Goal: Check status: Check status

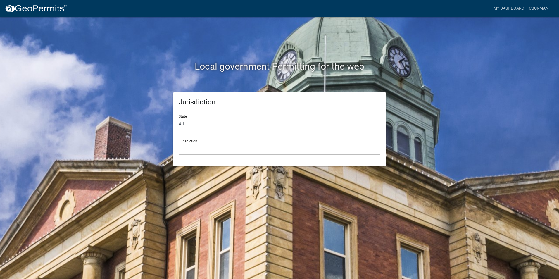
click at [194, 150] on select "[GEOGRAPHIC_DATA], [US_STATE] [GEOGRAPHIC_DATA], [US_STATE][PERSON_NAME][GEOGRA…" at bounding box center [280, 149] width 202 height 12
click at [104, 53] on div "Local government Permitting for the web Jurisdiction State All [US_STATE] [US_S…" at bounding box center [279, 139] width 559 height 279
click at [190, 125] on select "All [US_STATE] [US_STATE] [US_STATE] [US_STATE] [US_STATE] [US_STATE] [US_STATE…" at bounding box center [280, 124] width 202 height 12
select select "[US_STATE]"
click at [179, 118] on select "All [US_STATE] [US_STATE] [US_STATE] [US_STATE] [US_STATE] [US_STATE] [US_STATE…" at bounding box center [280, 124] width 202 height 12
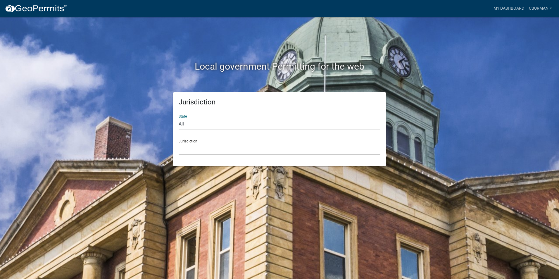
click at [205, 149] on select "City of [GEOGRAPHIC_DATA], [US_STATE] City of [GEOGRAPHIC_DATA], [US_STATE] Cit…" at bounding box center [280, 149] width 202 height 12
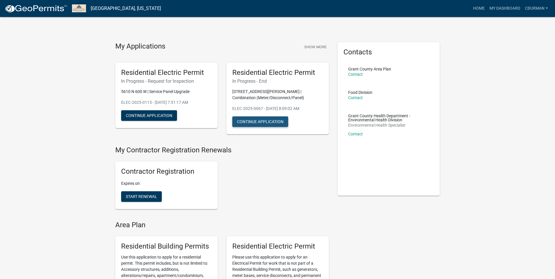
click at [274, 121] on button "Continue Application" at bounding box center [260, 121] width 56 height 11
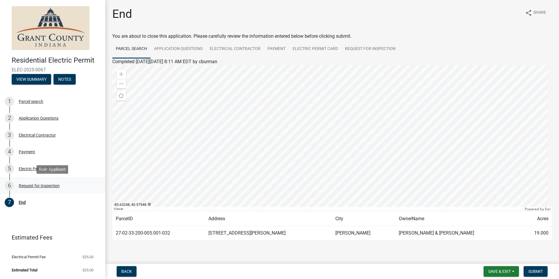
click at [42, 185] on div "Request for Inspection" at bounding box center [39, 186] width 41 height 4
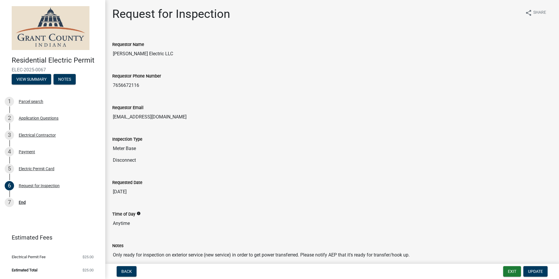
scroll to position [69, 0]
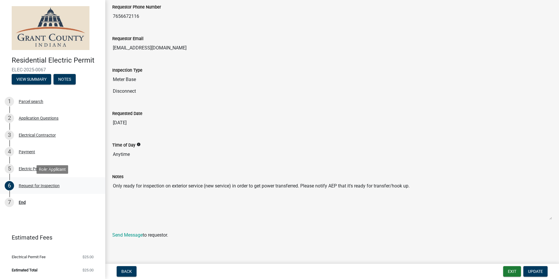
click at [30, 185] on div "Request for Inspection" at bounding box center [39, 186] width 41 height 4
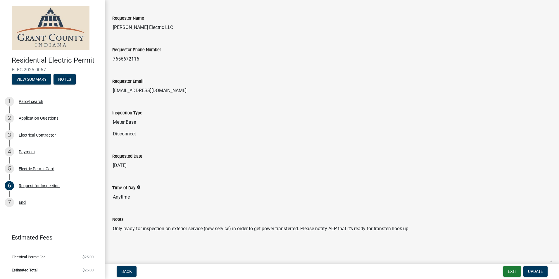
scroll to position [0, 0]
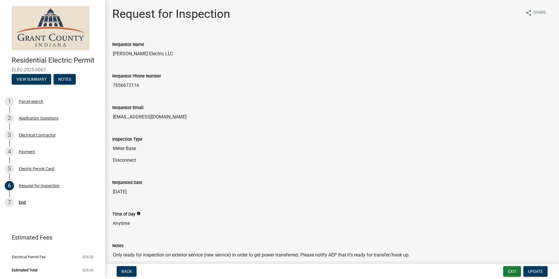
drag, startPoint x: 12, startPoint y: 69, endPoint x: 49, endPoint y: 70, distance: 37.2
click at [49, 70] on span "ELEC-2025-0067" at bounding box center [53, 70] width 82 height 6
drag, startPoint x: 49, startPoint y: 70, endPoint x: 32, endPoint y: 69, distance: 16.7
copy span "ELEC-2025-0067"
click at [31, 186] on div "Request for Inspection" at bounding box center [39, 186] width 41 height 4
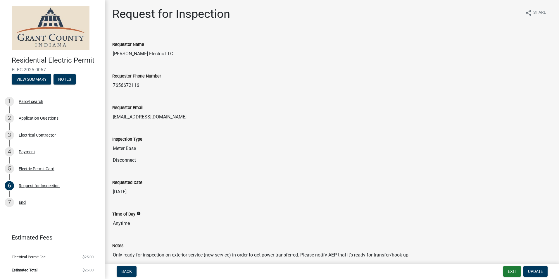
click at [82, 217] on div "Residential Electric Permit ELEC-2025-0067 View Summary Notes 1 Parcel search 2…" at bounding box center [52, 139] width 105 height 279
click at [39, 84] on button "View Summary" at bounding box center [31, 79] width 39 height 11
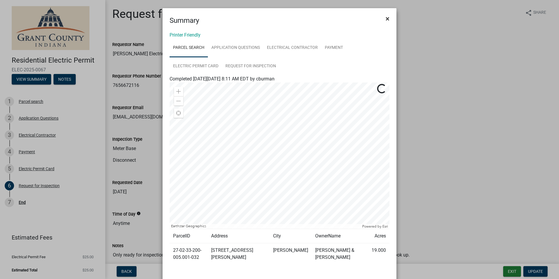
click at [386, 18] on span "×" at bounding box center [388, 19] width 4 height 8
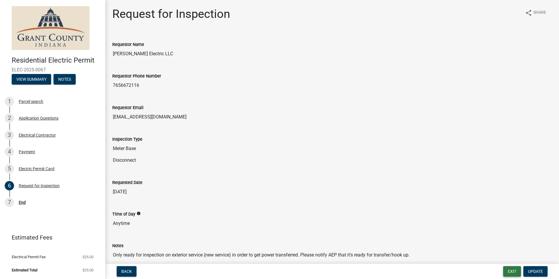
click at [511, 271] on button "Exit" at bounding box center [513, 271] width 18 height 11
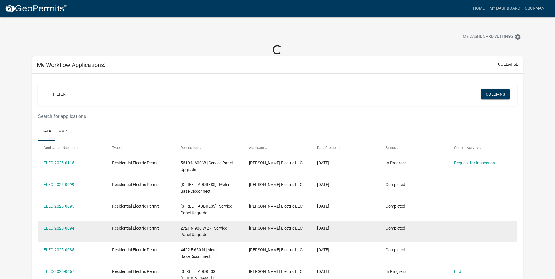
scroll to position [29, 0]
